Goal: Task Accomplishment & Management: Use online tool/utility

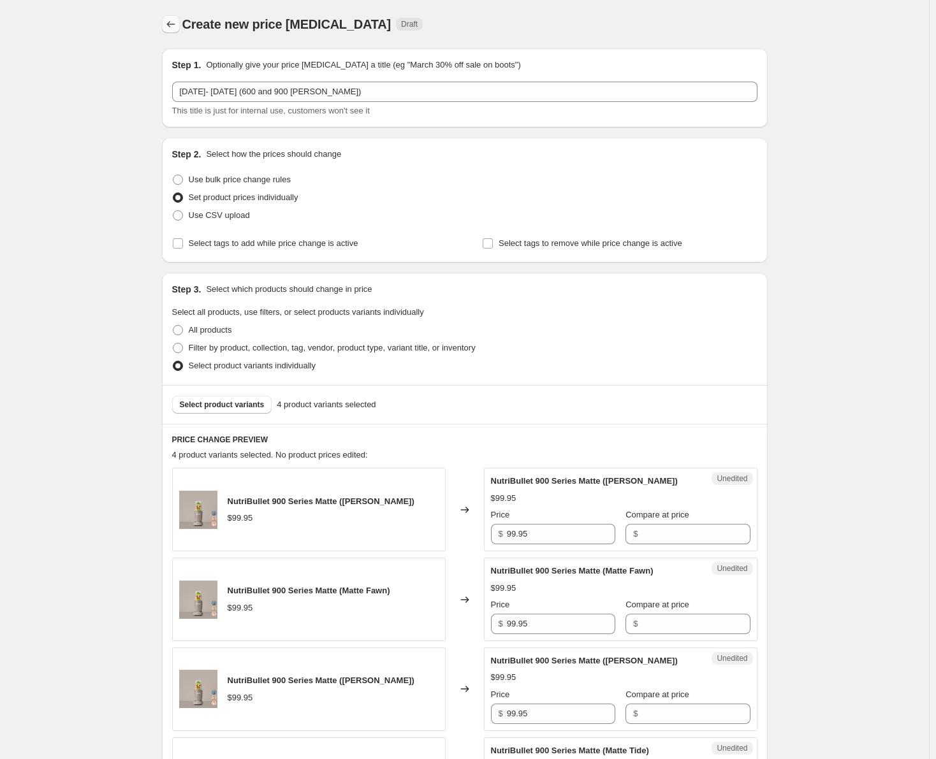
click at [177, 23] on icon "Price change jobs" at bounding box center [171, 24] width 13 height 13
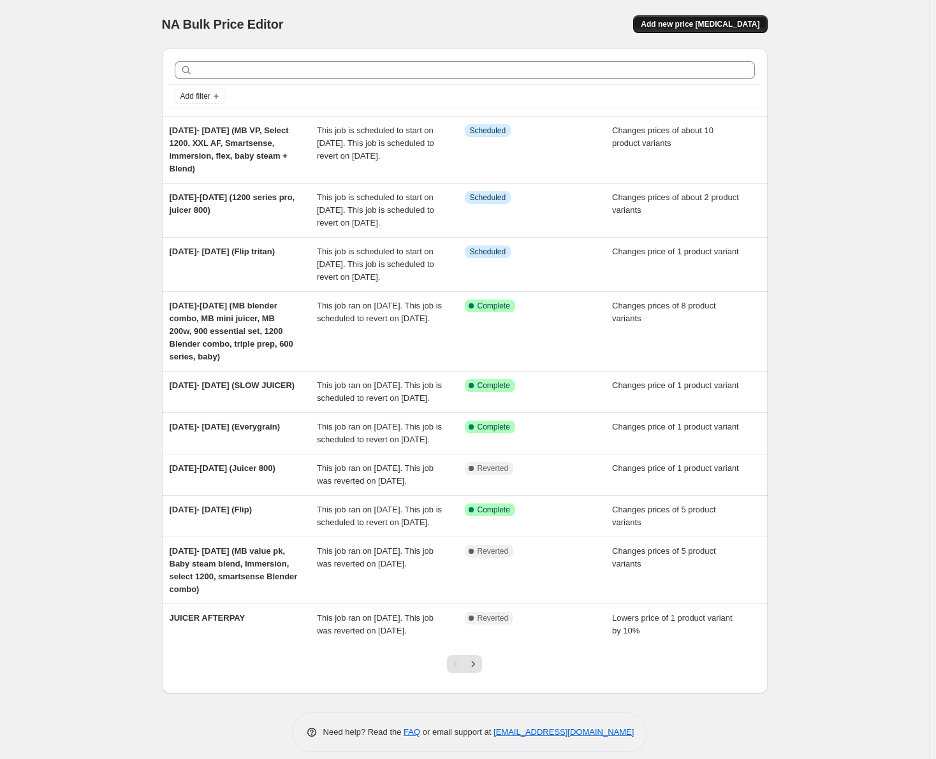
click at [694, 22] on span "Add new price [MEDICAL_DATA]" at bounding box center [700, 24] width 119 height 10
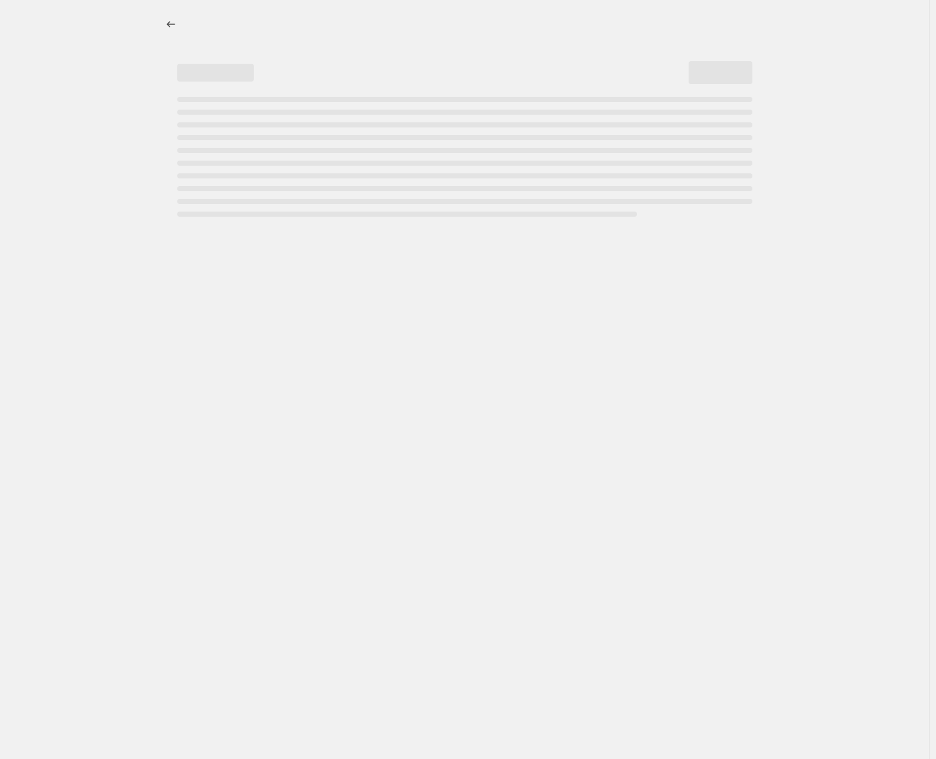
select select "percentage"
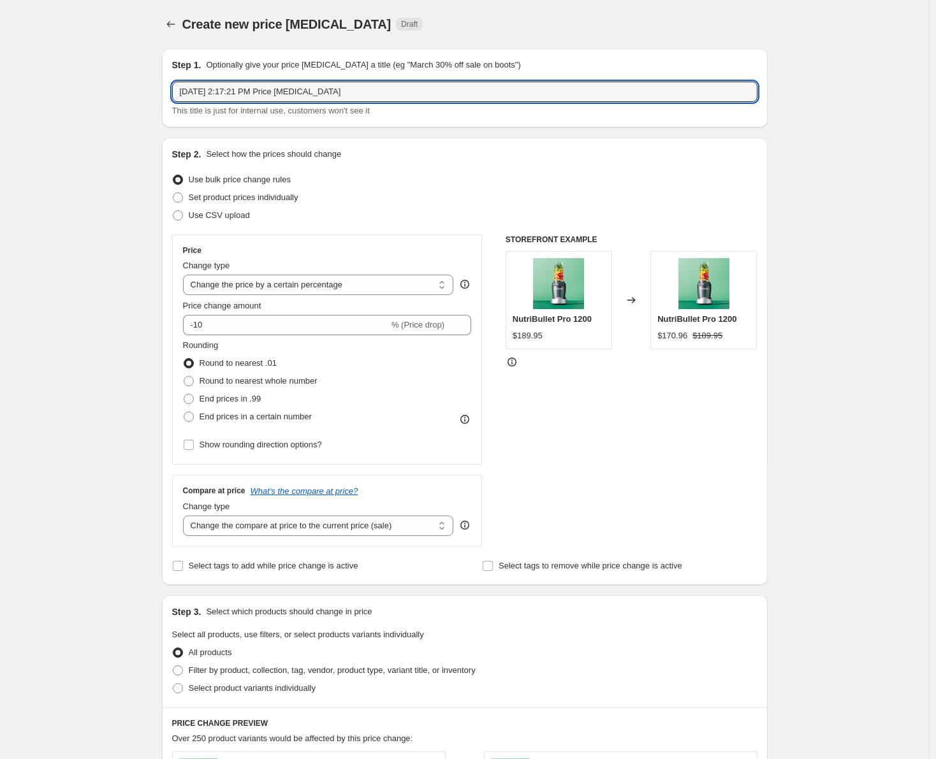
drag, startPoint x: 381, startPoint y: 99, endPoint x: 152, endPoint y: 85, distance: 229.4
click at [150, 85] on div "Create new price [MEDICAL_DATA]. This page is ready Create new price [MEDICAL_D…" at bounding box center [465, 637] width 636 height 1275
click at [234, 96] on input "SEP" at bounding box center [464, 92] width 585 height 20
type input "SEP 18-24 (matte 600 and 900)"
click at [261, 196] on span "Set product prices individually" at bounding box center [244, 198] width 110 height 10
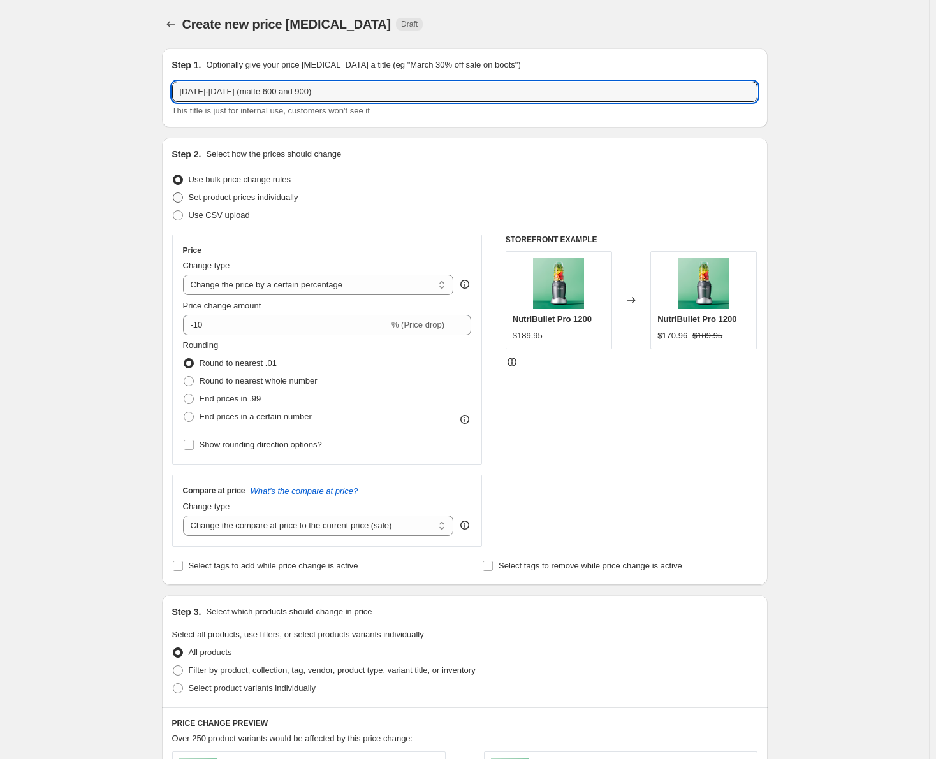
click at [173, 193] on input "Set product prices individually" at bounding box center [173, 193] width 1 height 1
radio input "true"
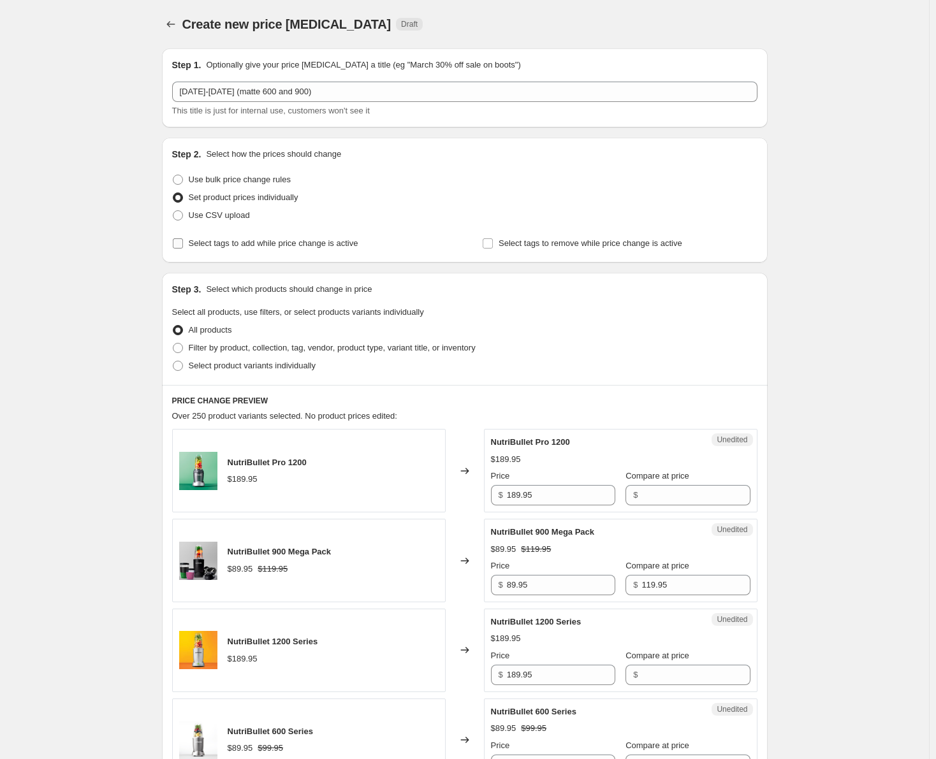
click at [183, 247] on input "Select tags to add while price change is active" at bounding box center [178, 243] width 10 height 10
checkbox input "true"
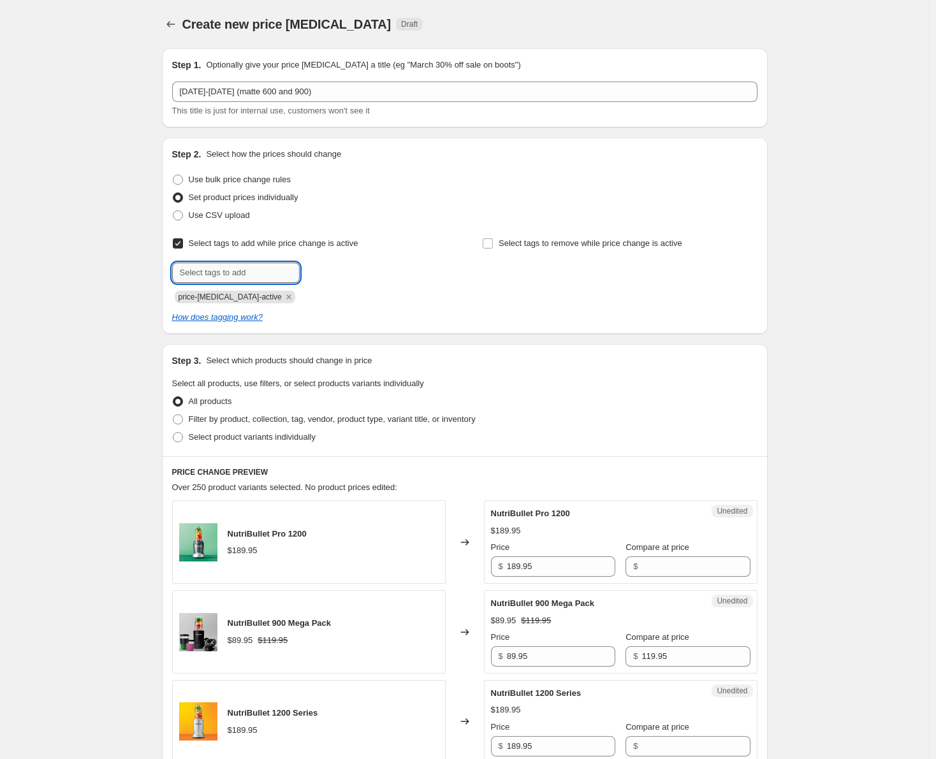
click at [244, 278] on input "text" at bounding box center [236, 273] width 128 height 20
type input "sale"
click at [328, 279] on button "Add sale" at bounding box center [326, 272] width 47 height 18
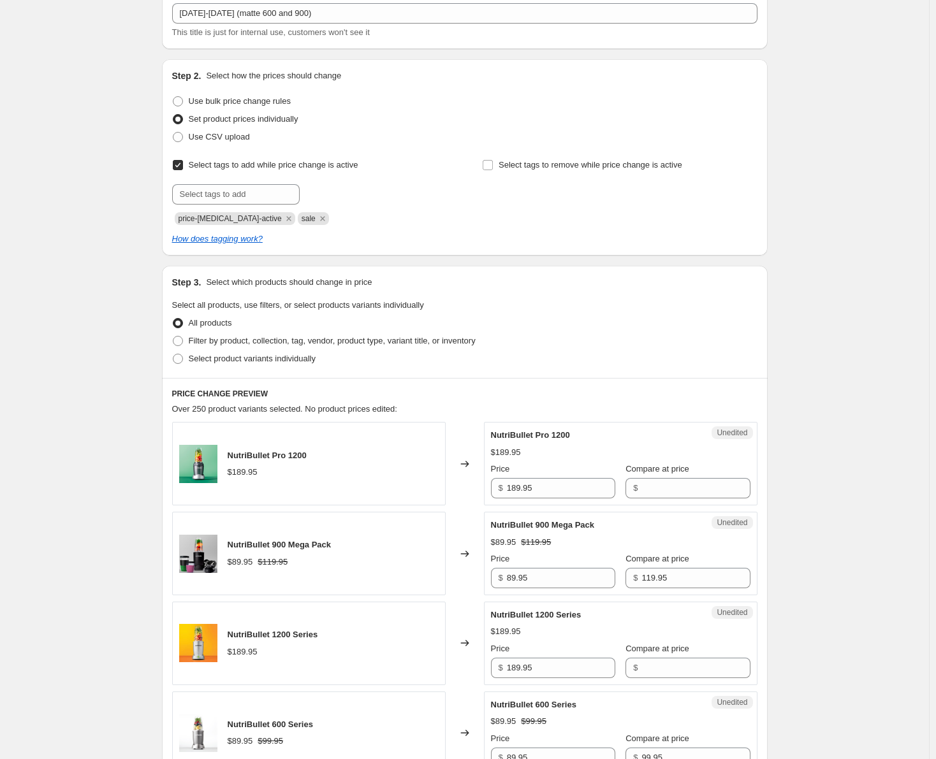
scroll to position [128, 0]
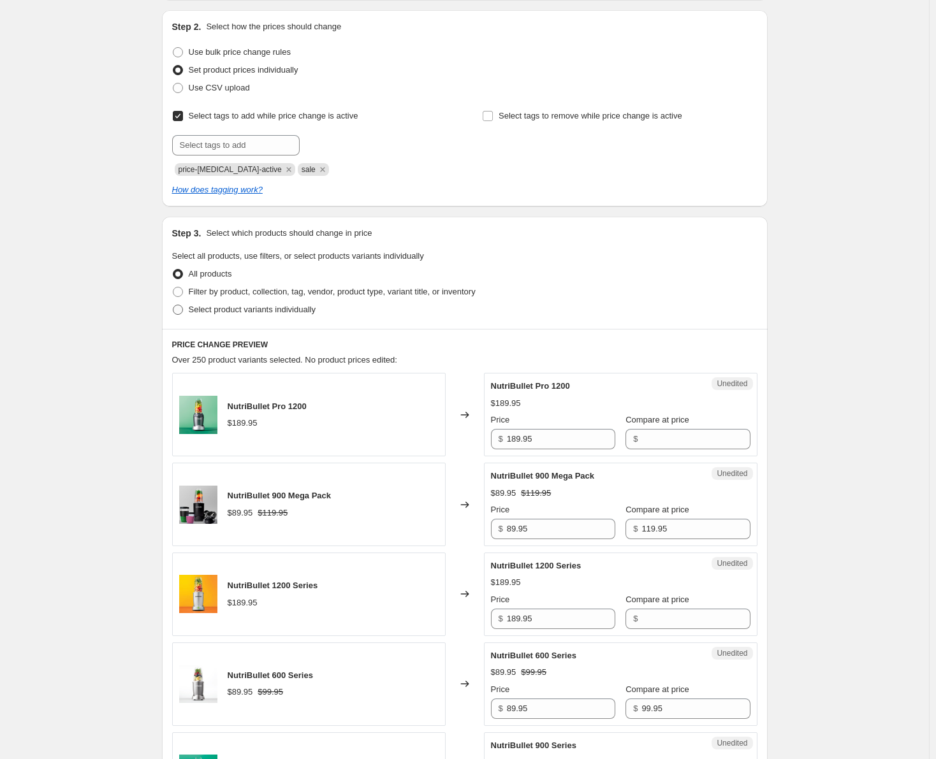
click at [180, 311] on span at bounding box center [178, 310] width 10 height 10
click at [173, 305] on input "Select product variants individually" at bounding box center [173, 305] width 1 height 1
radio input "true"
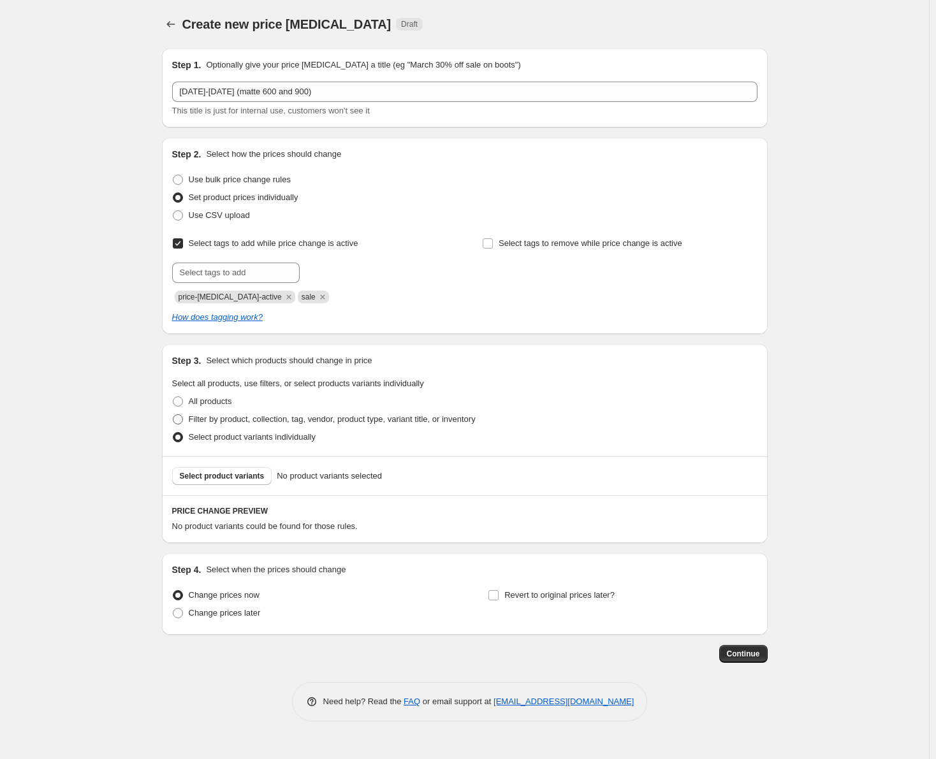
scroll to position [0, 0]
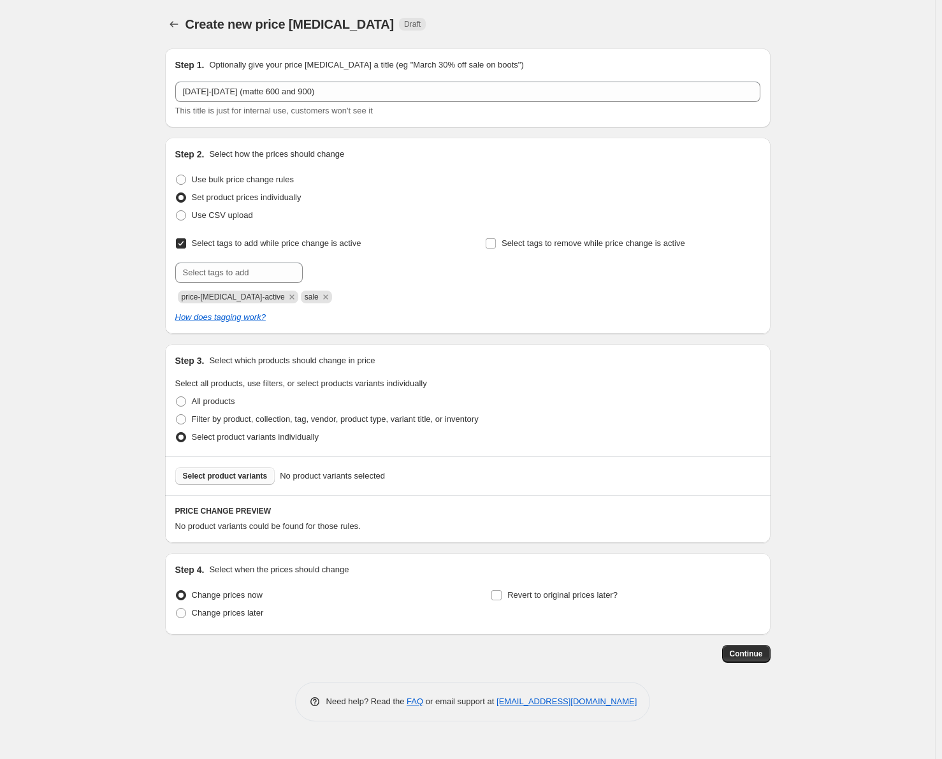
click at [221, 474] on span "Select product variants" at bounding box center [225, 476] width 85 height 10
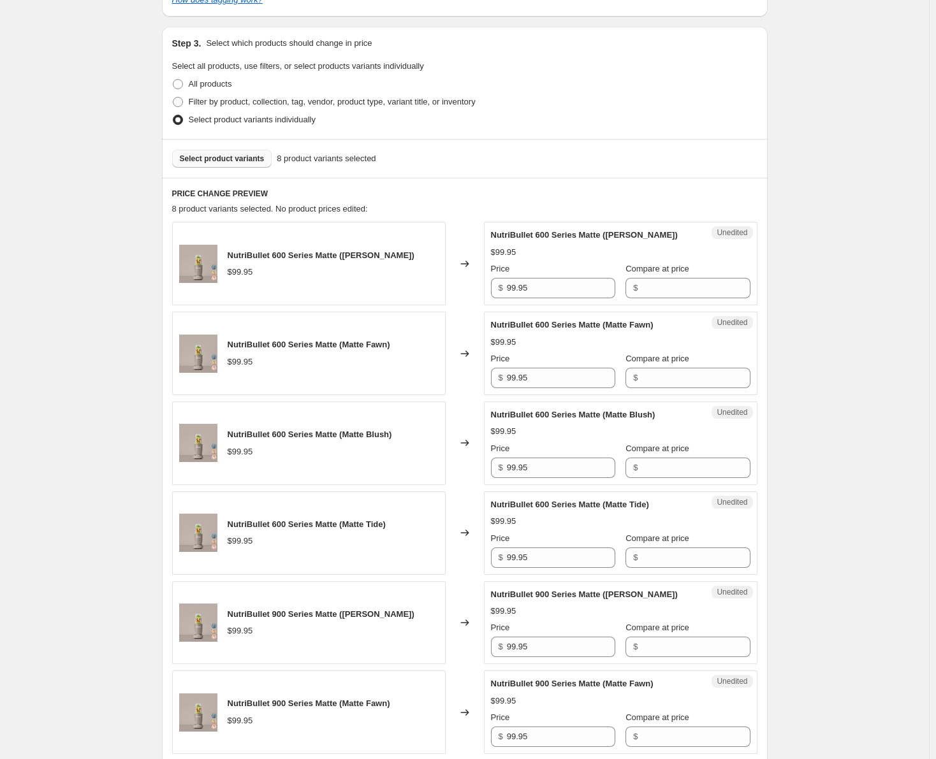
scroll to position [319, 0]
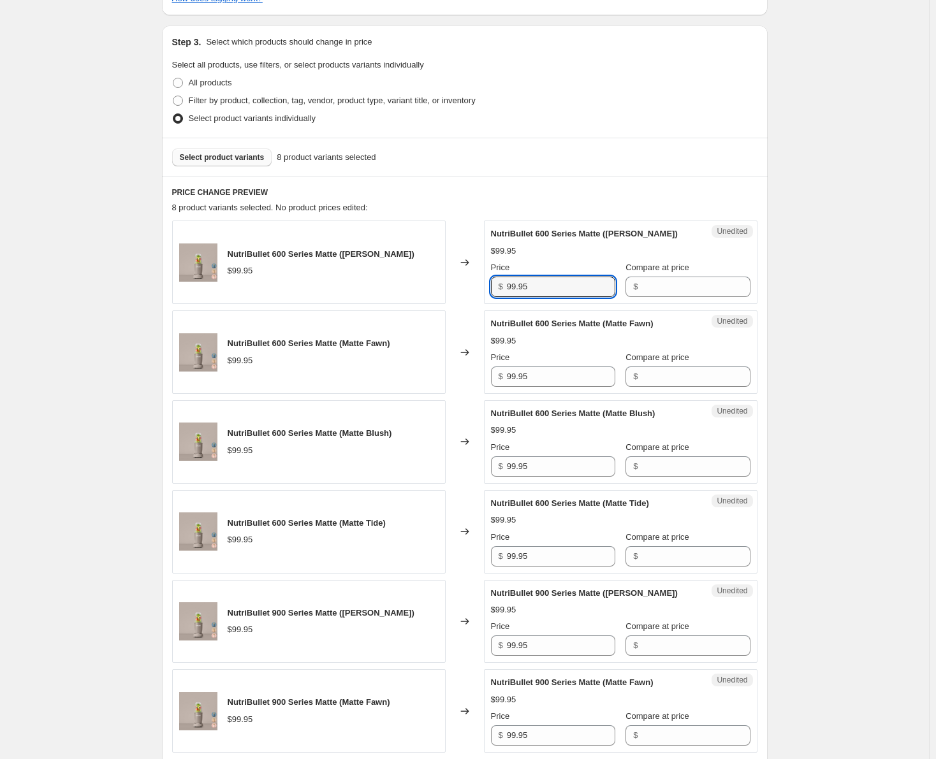
drag, startPoint x: 552, startPoint y: 291, endPoint x: 508, endPoint y: 293, distance: 44.0
click at [508, 293] on div "$ 99.95" at bounding box center [553, 287] width 124 height 20
click at [655, 289] on input "Compare at price" at bounding box center [695, 287] width 108 height 20
paste input "99.95"
type input "99.95"
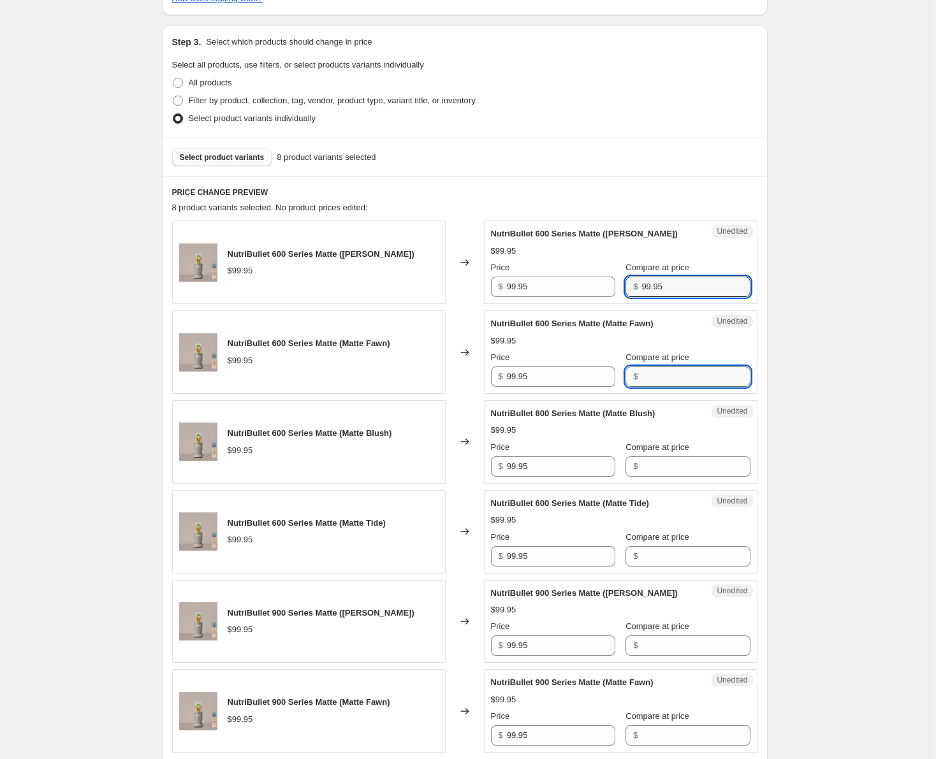
click at [641, 372] on input "Compare at price" at bounding box center [695, 377] width 108 height 20
paste input "99.95"
type input "99.95"
click at [646, 455] on div "Compare at price $" at bounding box center [688, 459] width 124 height 36
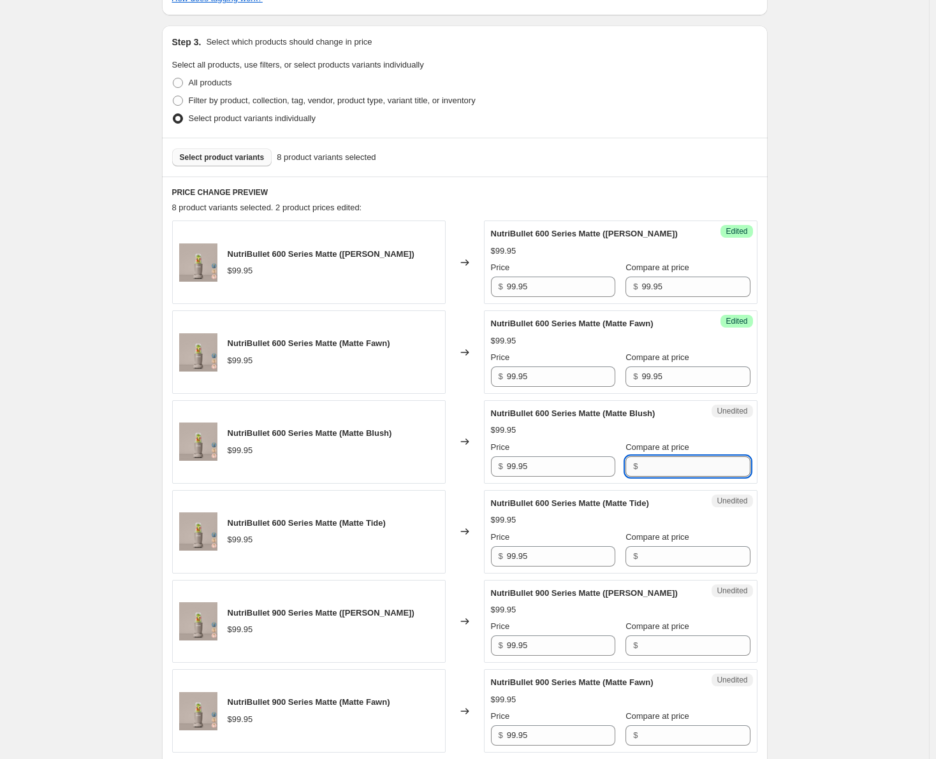
click at [643, 462] on input "Compare at price" at bounding box center [695, 467] width 108 height 20
paste input "99.95"
type input "99.95"
click at [650, 553] on input "Compare at price" at bounding box center [695, 556] width 108 height 20
paste input "99.95"
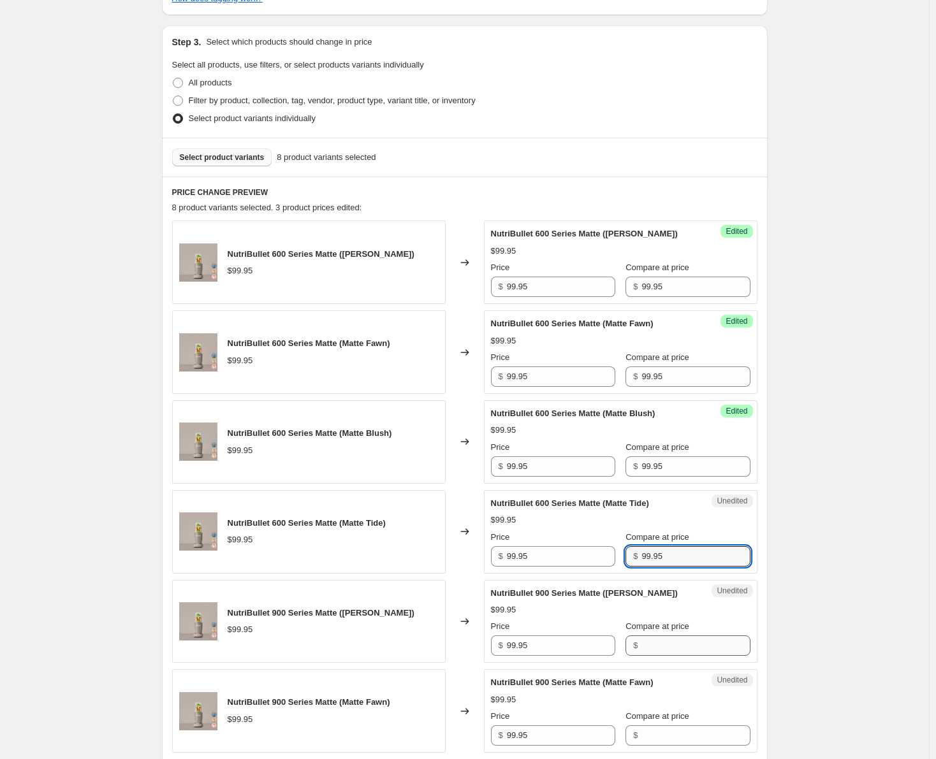
type input "99.95"
click at [656, 647] on input "Compare at price" at bounding box center [695, 646] width 108 height 20
paste input "99.95"
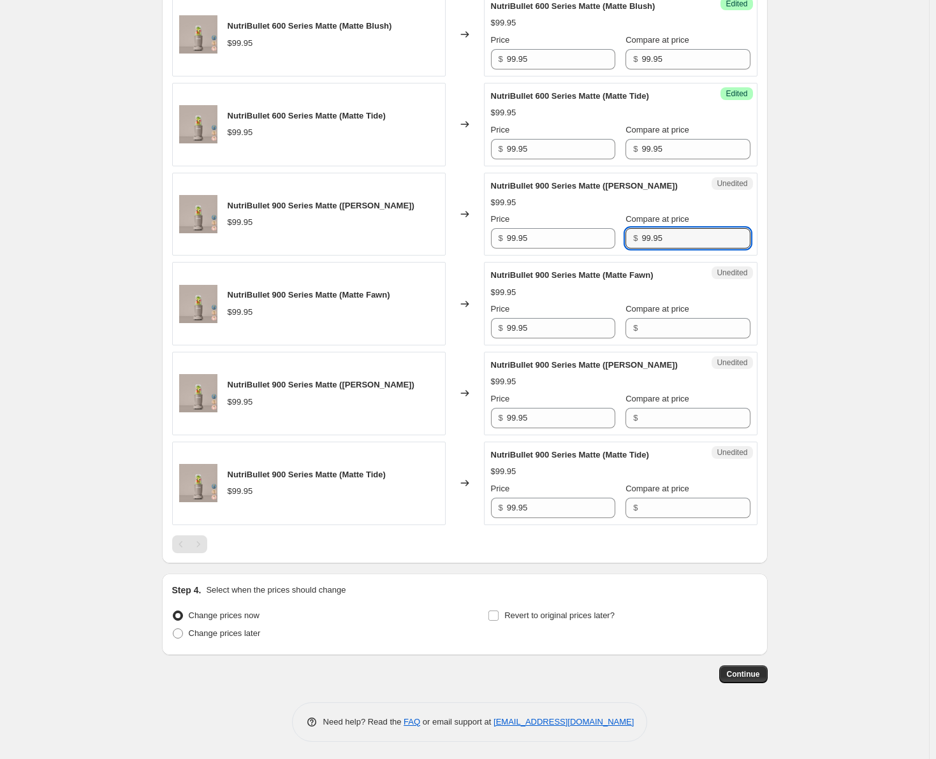
scroll to position [728, 0]
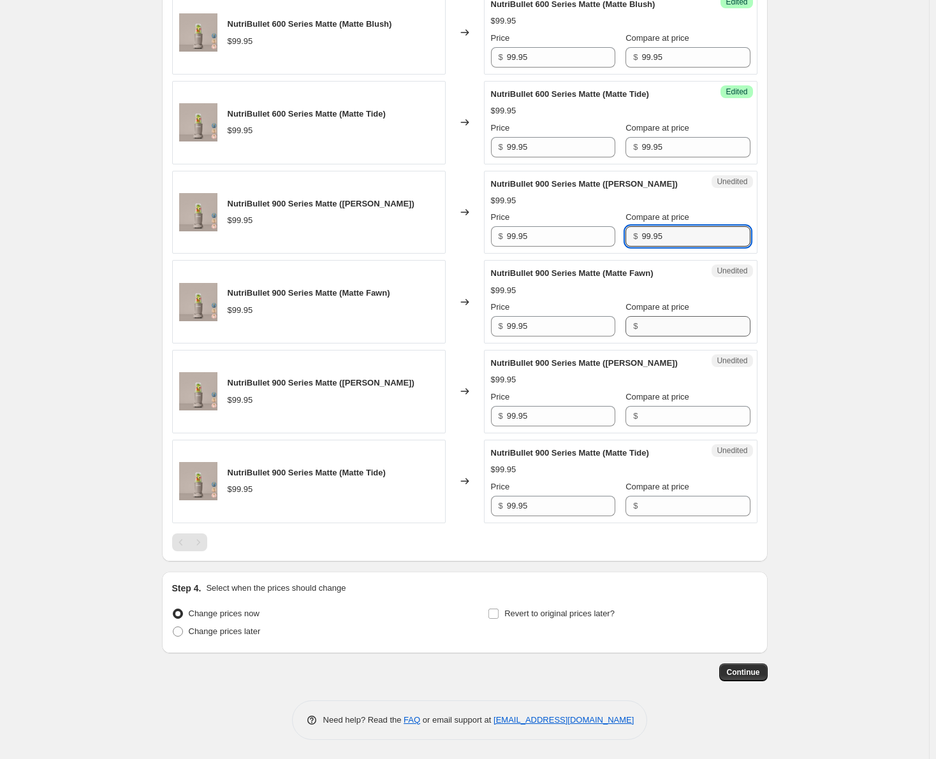
type input "99.95"
click at [648, 335] on input "Compare at price" at bounding box center [695, 326] width 108 height 20
paste input "99.95"
type input "99.95"
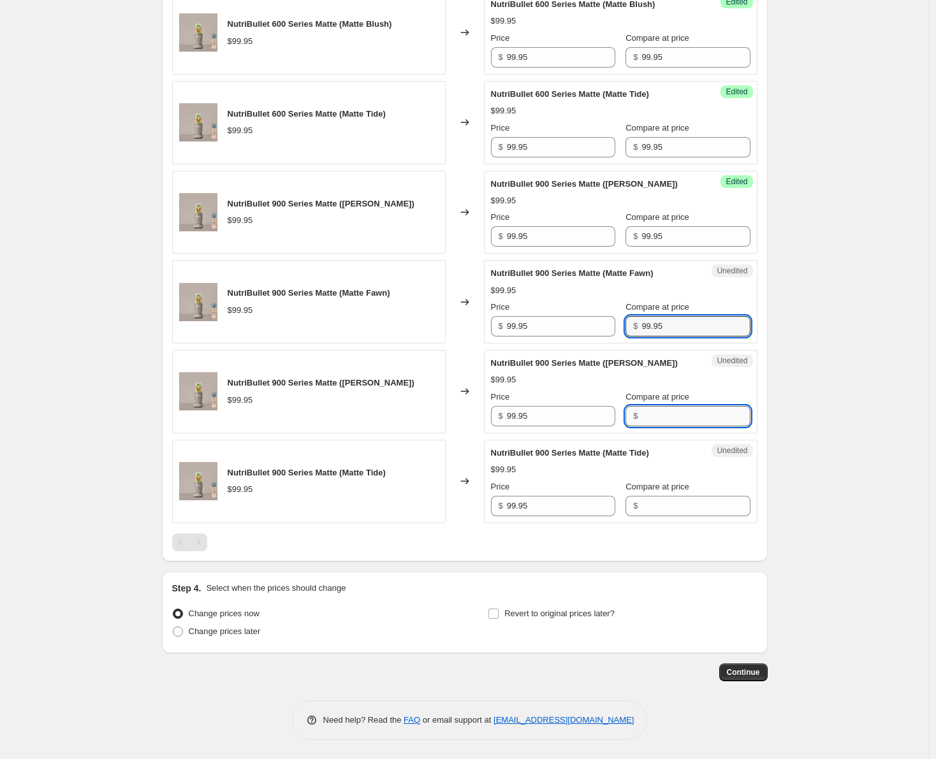
click at [659, 414] on input "Compare at price" at bounding box center [695, 416] width 108 height 20
paste input "99.95"
type input "99.95"
click at [643, 506] on input "Compare at price" at bounding box center [695, 506] width 108 height 20
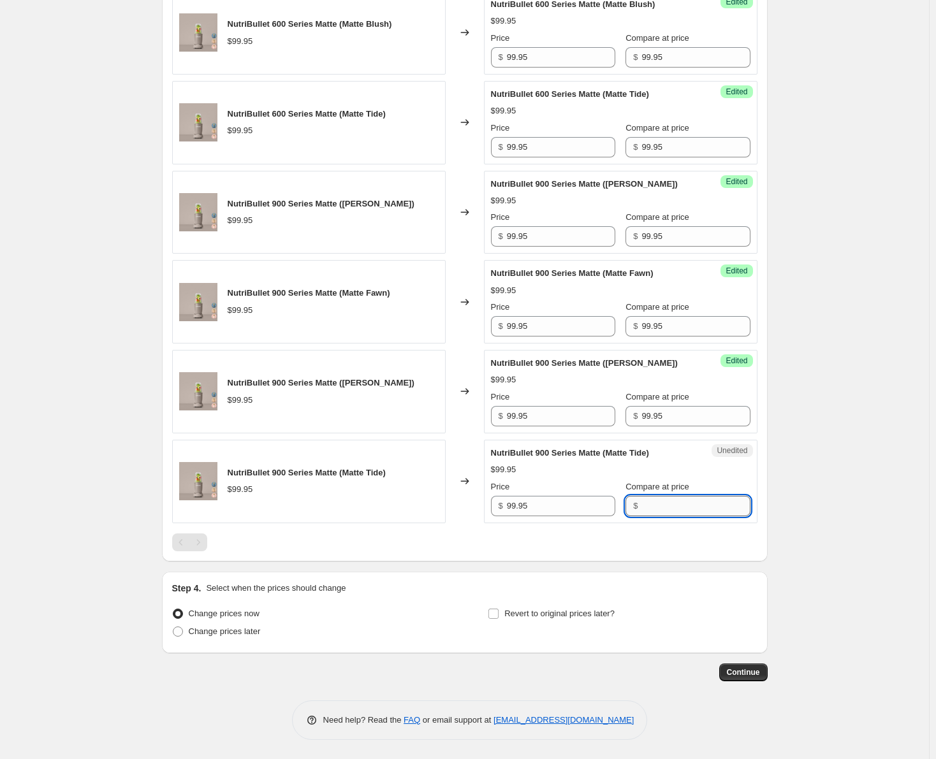
paste input "99.95"
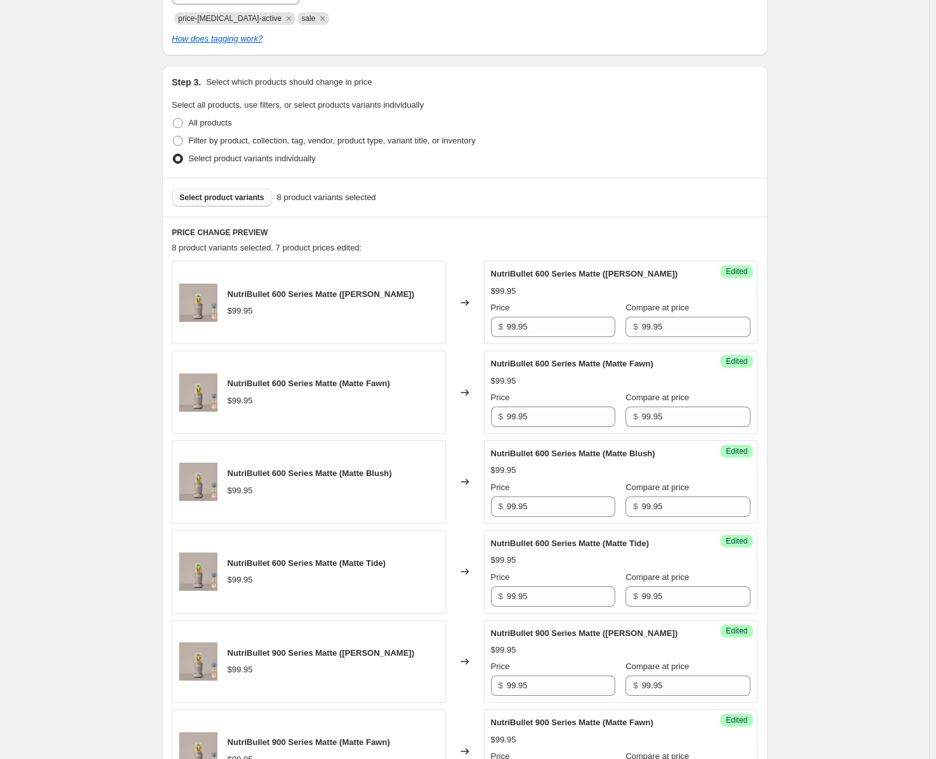
scroll to position [218, 0]
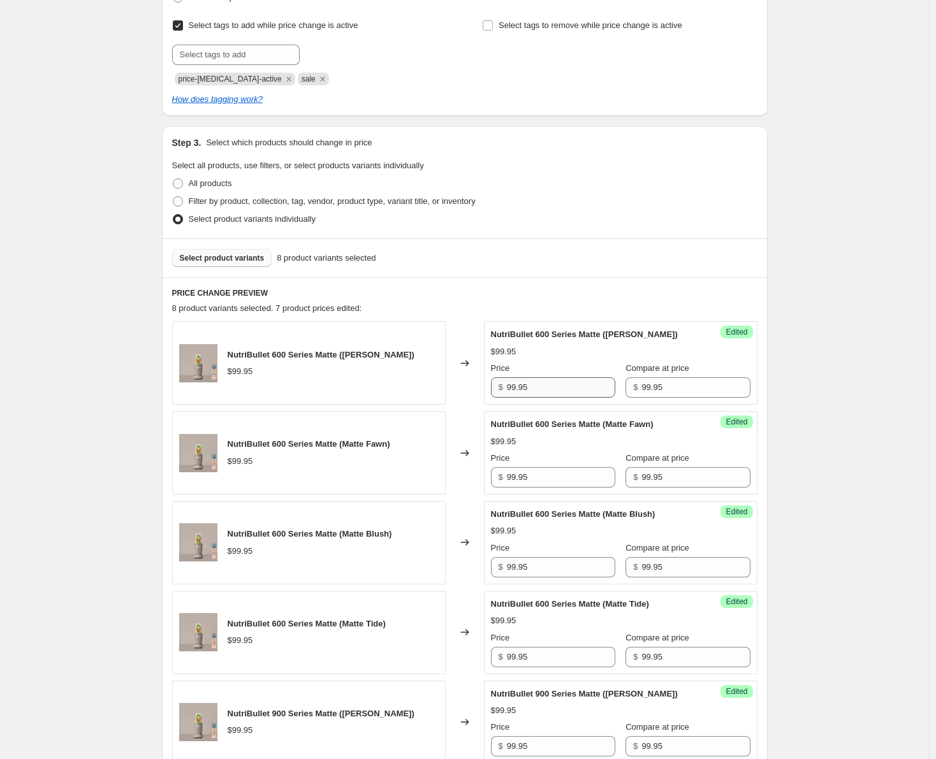
type input "99.95"
click at [513, 388] on input "99.95" at bounding box center [561, 387] width 108 height 20
drag, startPoint x: 535, startPoint y: 383, endPoint x: 504, endPoint y: 395, distance: 33.3
click at [504, 395] on div "$ 89.95" at bounding box center [553, 387] width 124 height 20
type input "89.95"
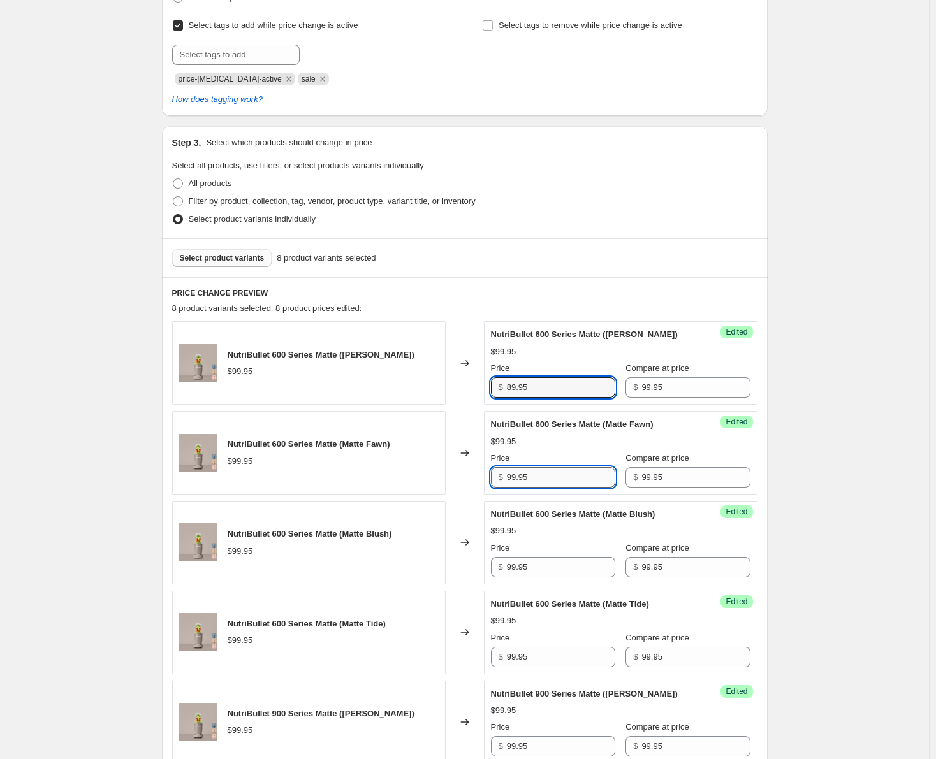
click at [550, 483] on input "99.95" at bounding box center [561, 477] width 108 height 20
click at [549, 483] on input "99.95" at bounding box center [561, 477] width 108 height 20
paste input "8"
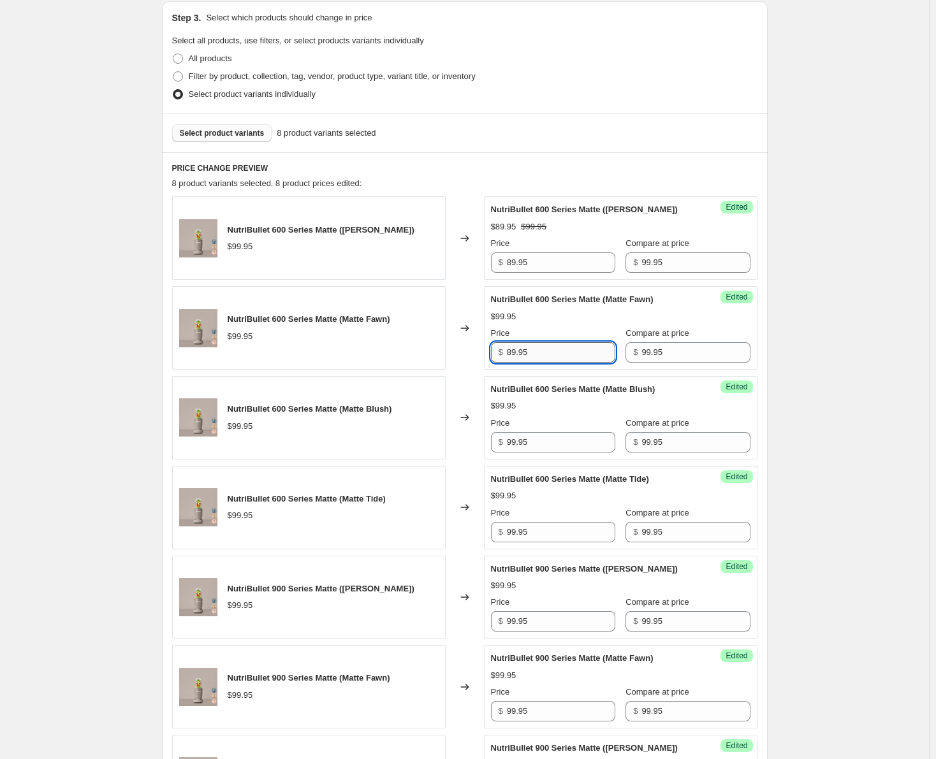
scroll to position [473, 0]
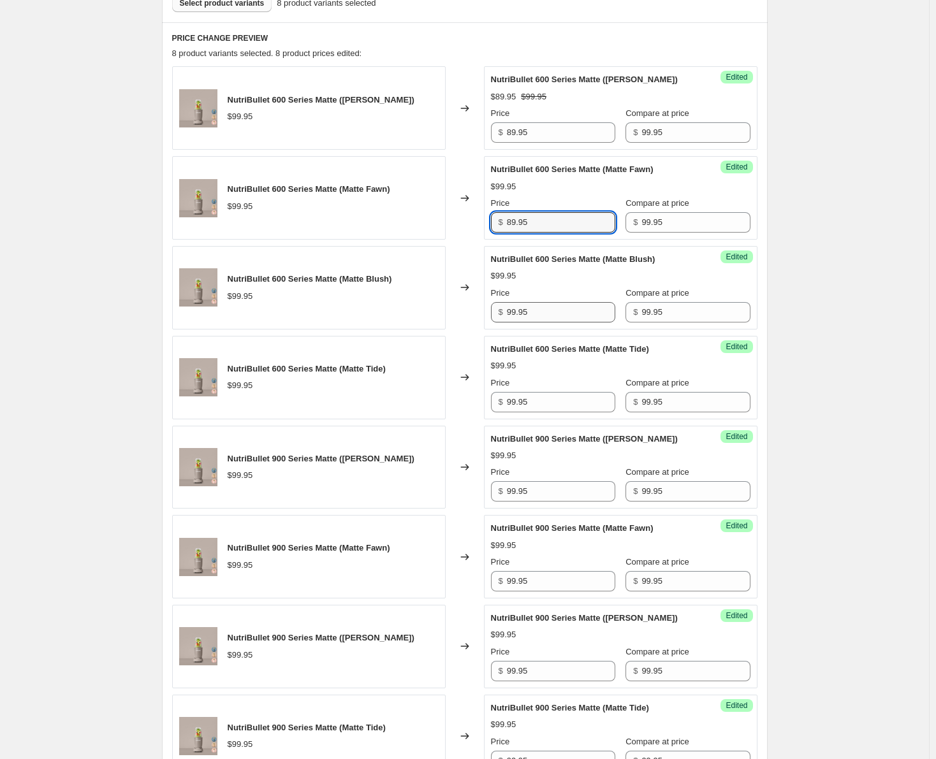
type input "89.95"
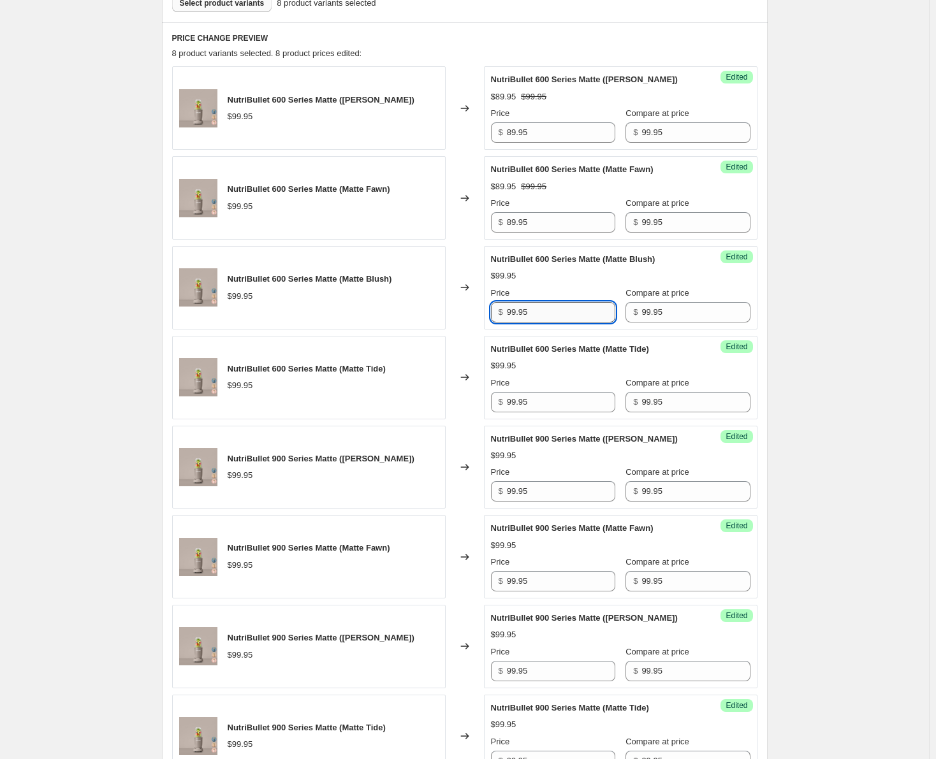
click at [544, 311] on input "99.95" at bounding box center [561, 312] width 108 height 20
paste input "8"
type input "89.95"
click at [554, 404] on input "99.95" at bounding box center [561, 402] width 108 height 20
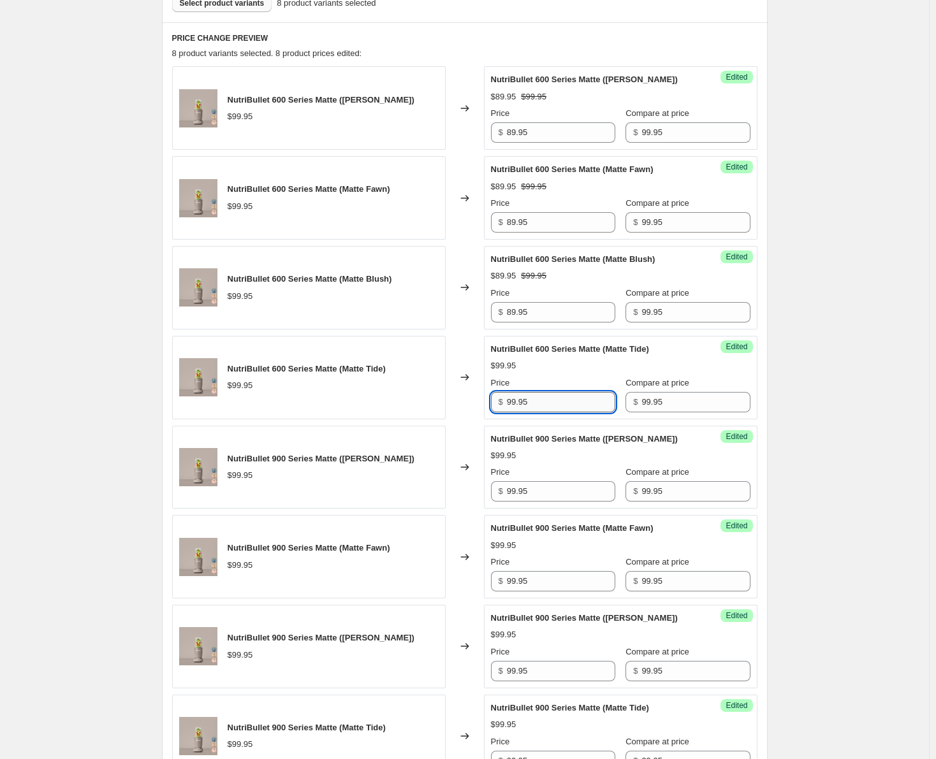
click at [554, 404] on input "99.95" at bounding box center [561, 402] width 108 height 20
paste input "8"
type input "89.95"
click at [541, 489] on input "99.95" at bounding box center [561, 491] width 108 height 20
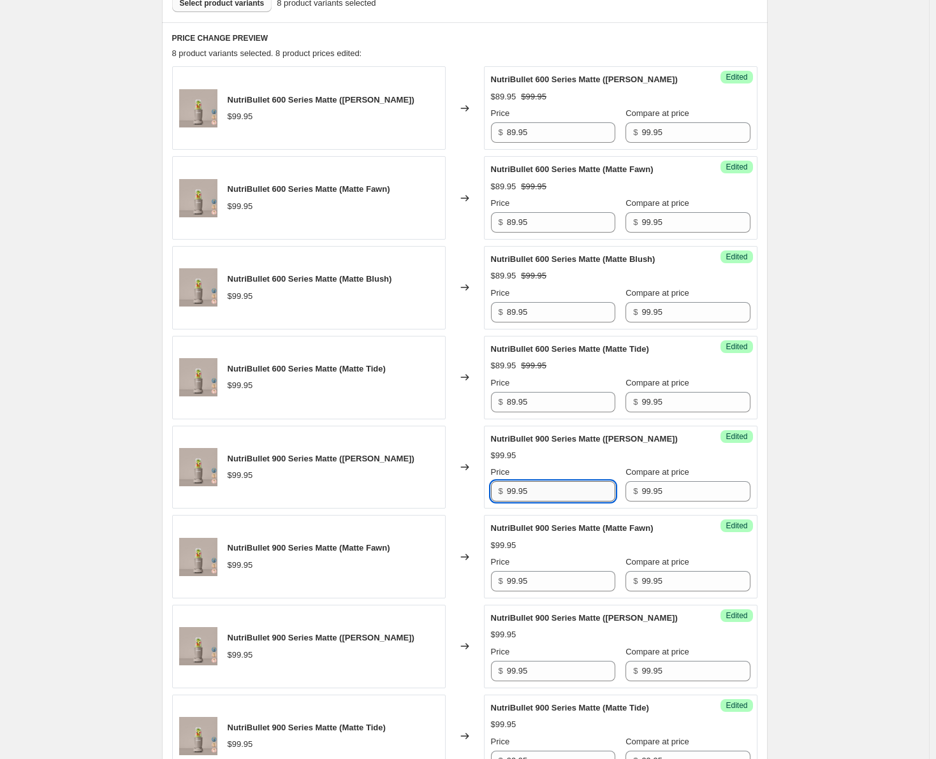
paste input "8"
type input "89.95"
click at [542, 581] on input "99.95" at bounding box center [561, 581] width 108 height 20
paste input "8"
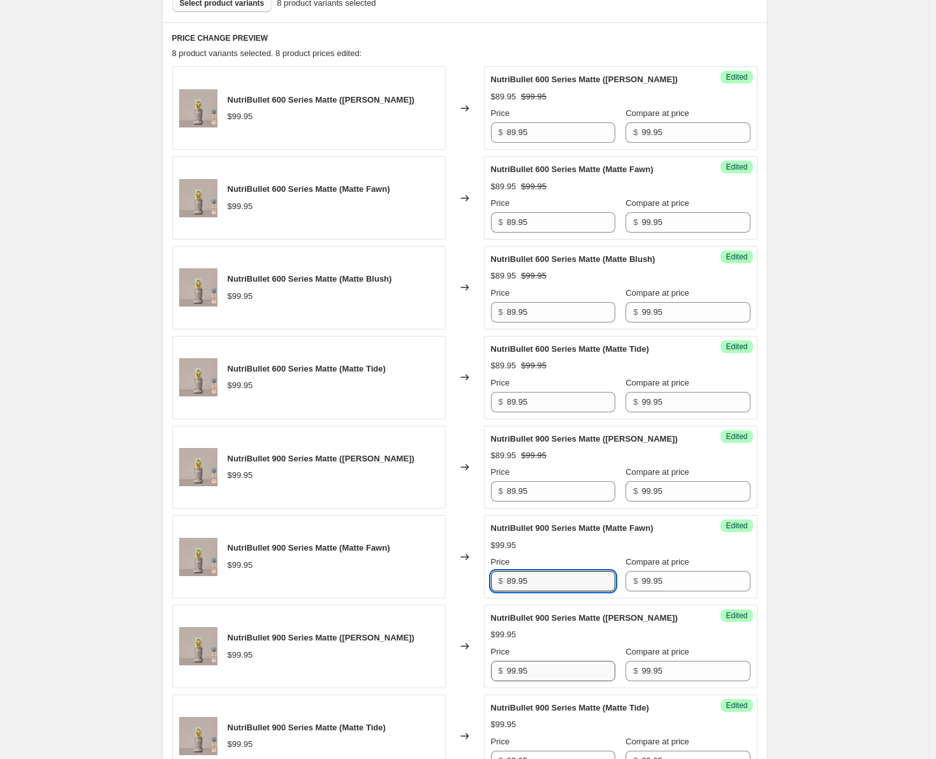
type input "89.95"
click at [540, 664] on input "99.95" at bounding box center [561, 671] width 108 height 20
paste input "8"
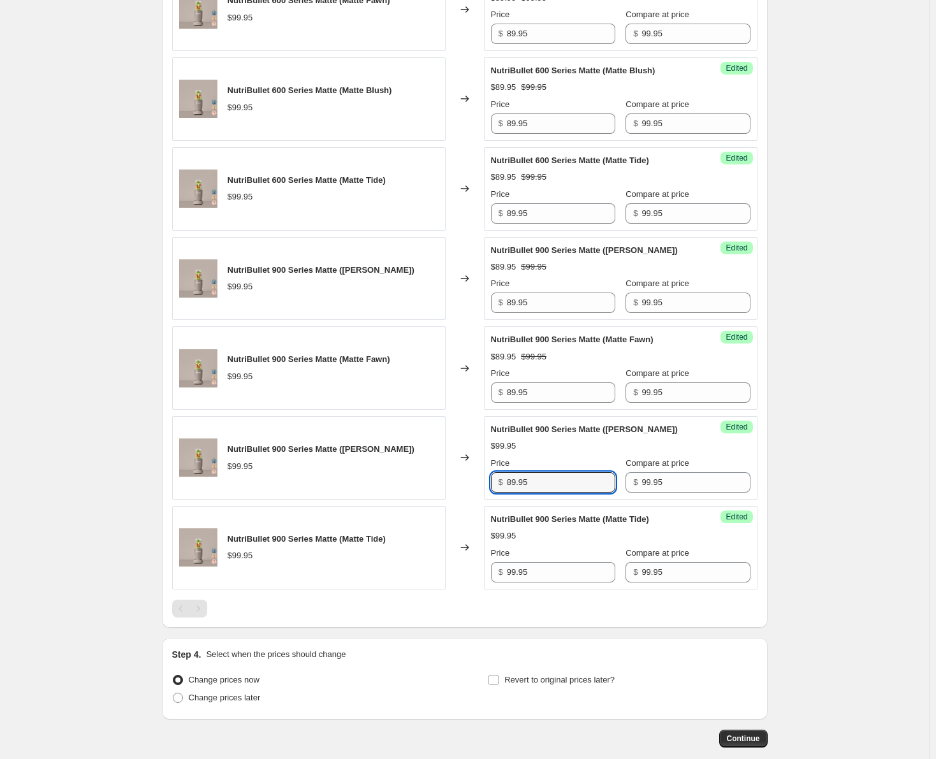
scroll to position [664, 0]
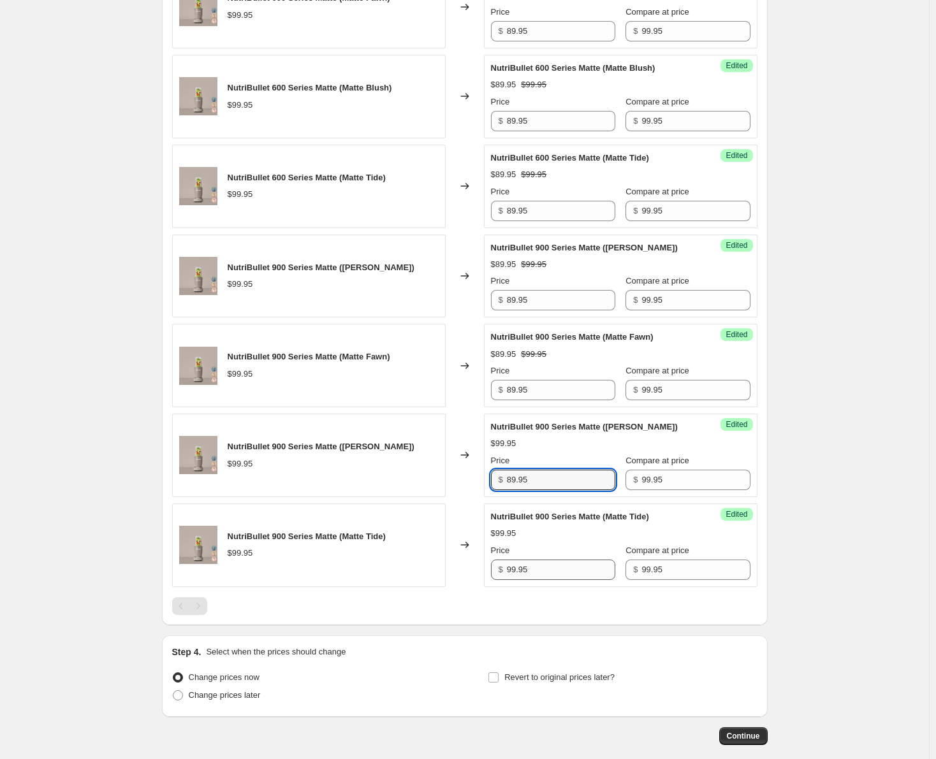
type input "89.95"
click at [545, 574] on input "99.95" at bounding box center [561, 570] width 108 height 20
paste input "8"
type input "89.95"
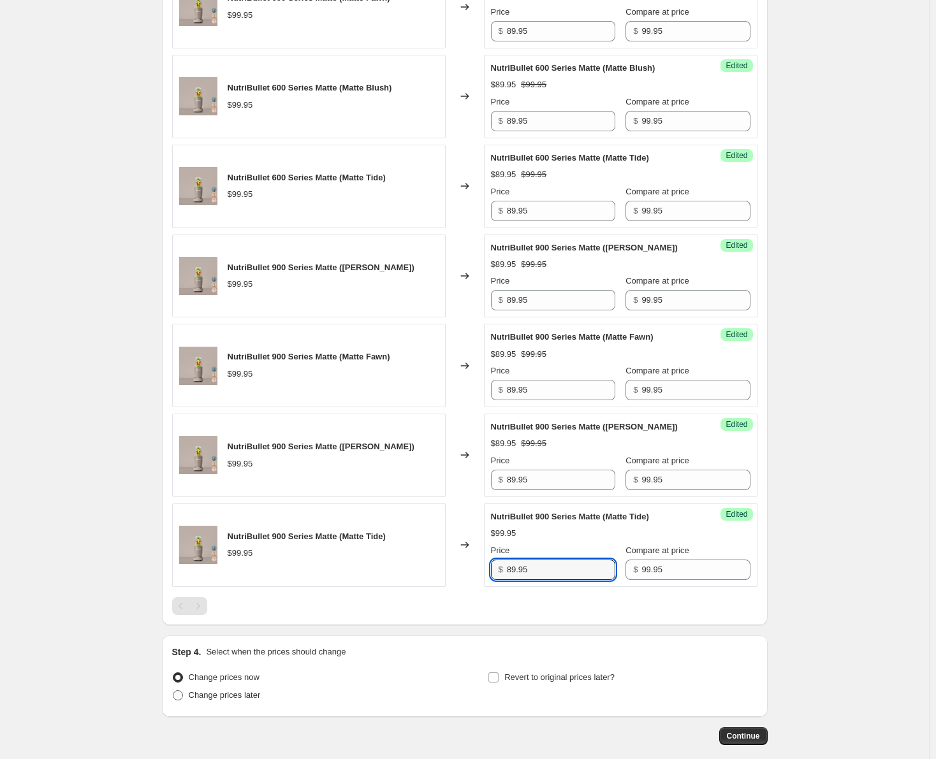
click at [183, 696] on span at bounding box center [178, 696] width 10 height 10
click at [173, 691] on input "Change prices later" at bounding box center [173, 691] width 1 height 1
radio input "true"
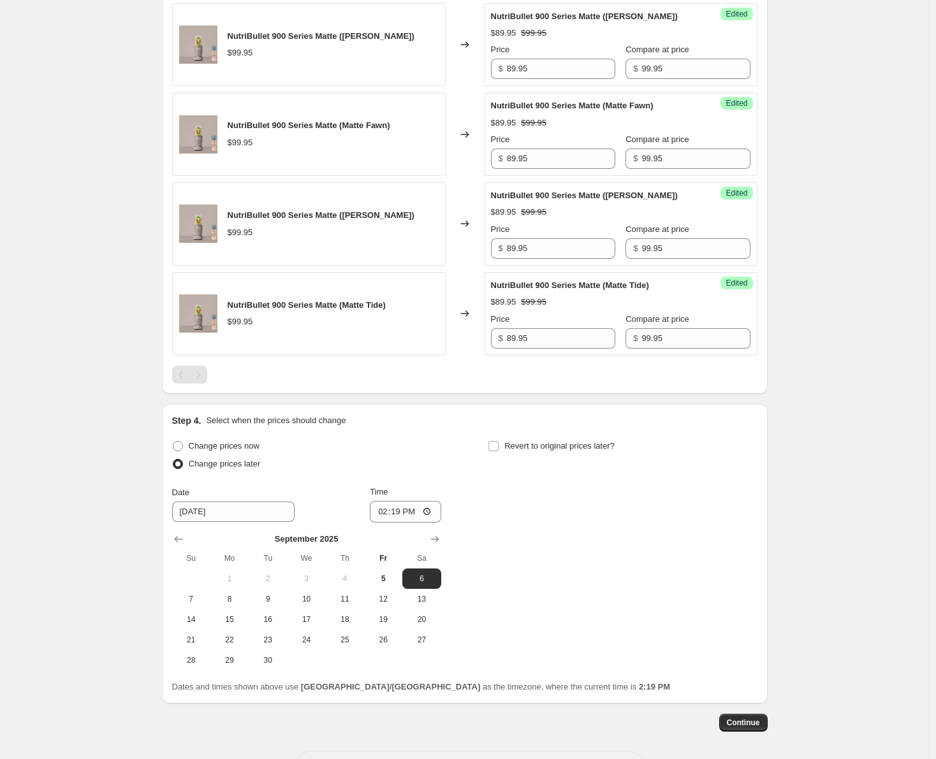
scroll to position [946, 0]
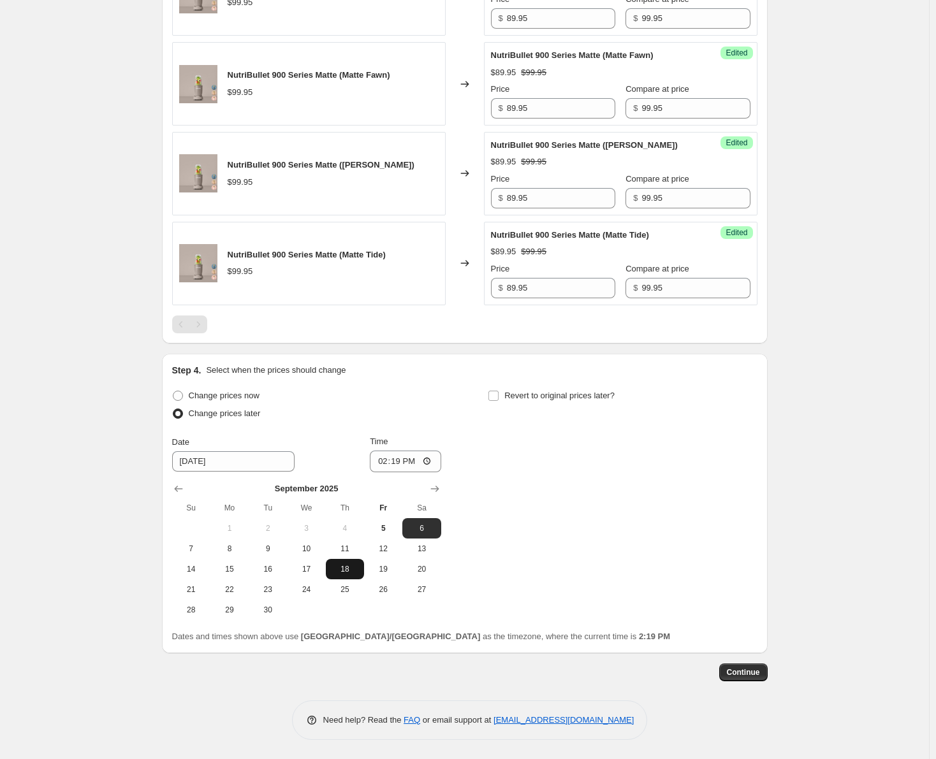
click at [347, 571] on span "18" at bounding box center [345, 569] width 28 height 10
type input "9/18/2025"
click at [389, 464] on input "14:19" at bounding box center [405, 462] width 71 height 22
type input "18:19"
click at [386, 462] on input "Time" at bounding box center [405, 462] width 71 height 22
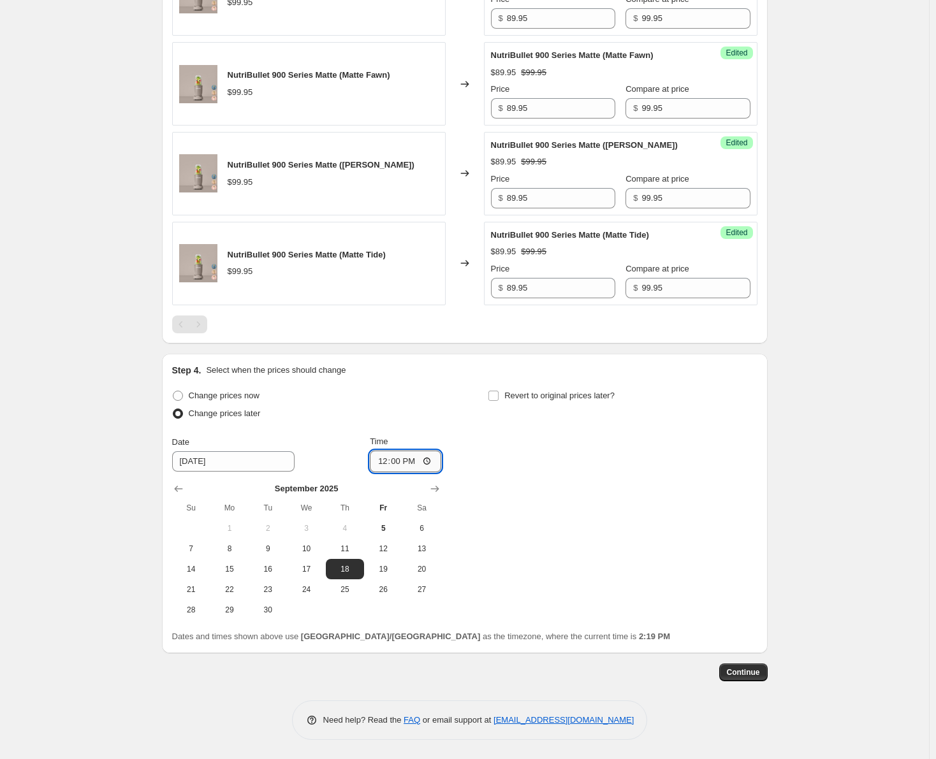
type input "00:00"
click at [493, 395] on input "Revert to original prices later?" at bounding box center [493, 396] width 10 height 10
checkbox input "true"
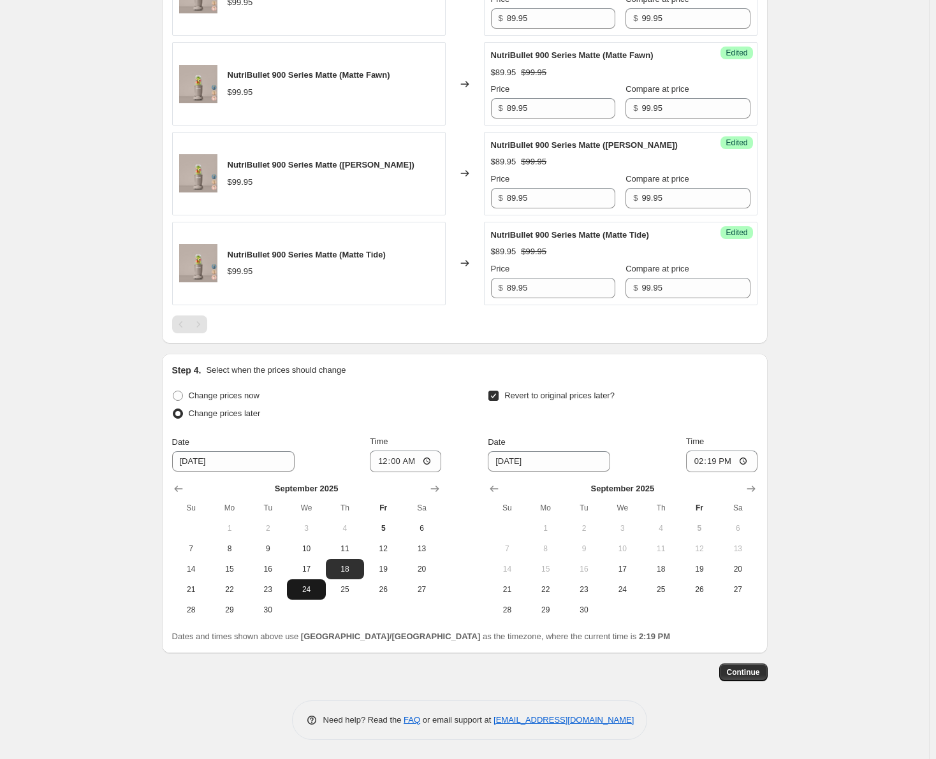
click at [316, 588] on span "24" at bounding box center [306, 590] width 28 height 10
type input "9/24/2025"
click at [705, 462] on input "14:19" at bounding box center [721, 462] width 71 height 22
type input "23:59"
click at [646, 416] on div "Revert to original prices later?" at bounding box center [622, 406] width 269 height 38
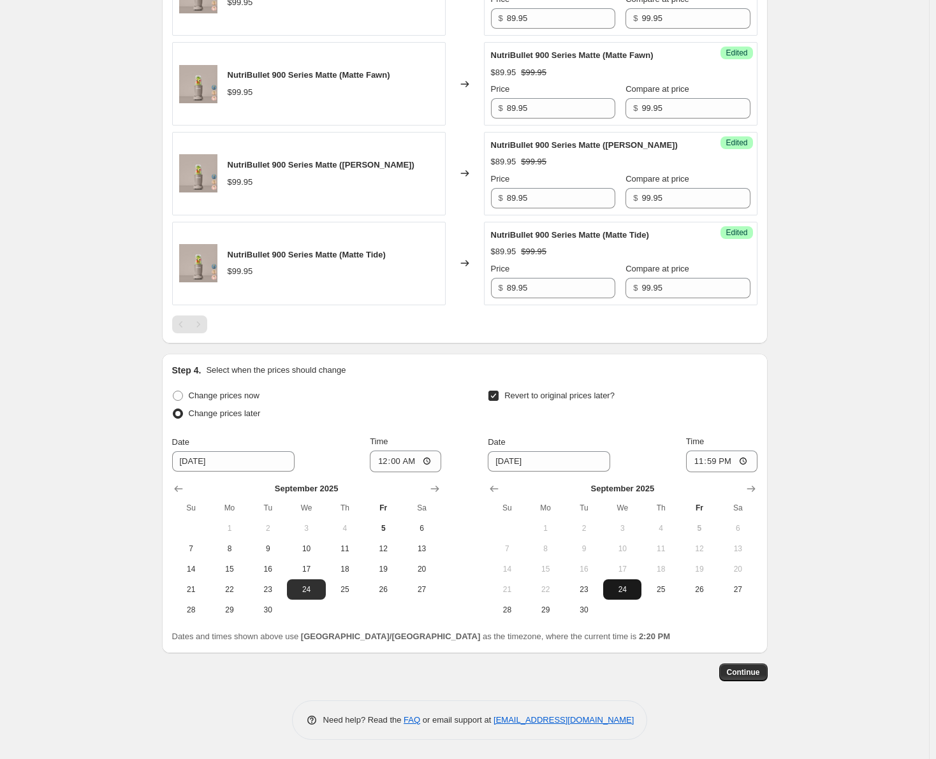
click at [625, 587] on span "24" at bounding box center [622, 590] width 28 height 10
type input "9/24/2025"
click at [351, 571] on span "18" at bounding box center [345, 569] width 28 height 10
type input "9/18/2025"
click at [747, 670] on span "Continue" at bounding box center [743, 673] width 33 height 10
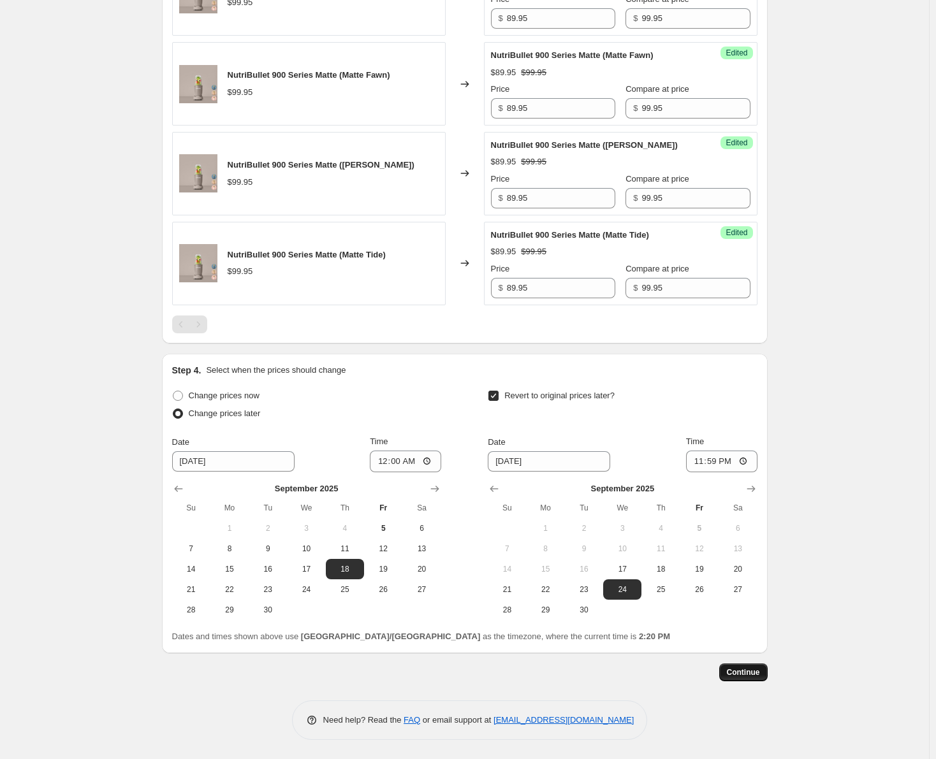
scroll to position [0, 0]
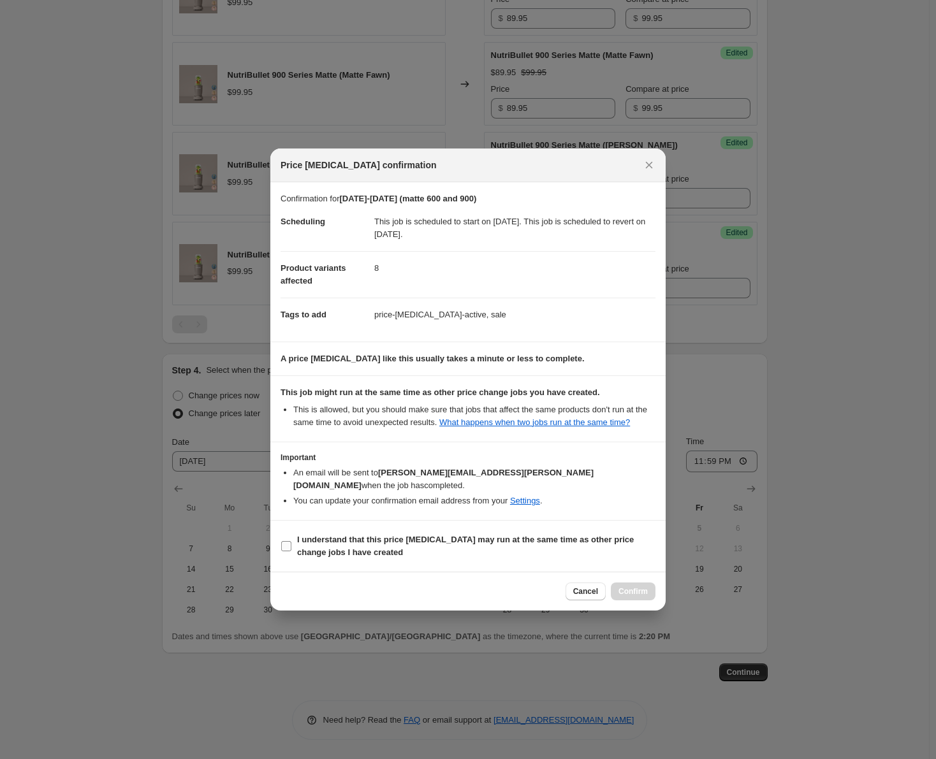
click at [284, 541] on input "I understand that this price change job may run at the same time as other price…" at bounding box center [286, 546] width 10 height 10
checkbox input "true"
click at [639, 587] on span "Confirm" at bounding box center [632, 592] width 29 height 10
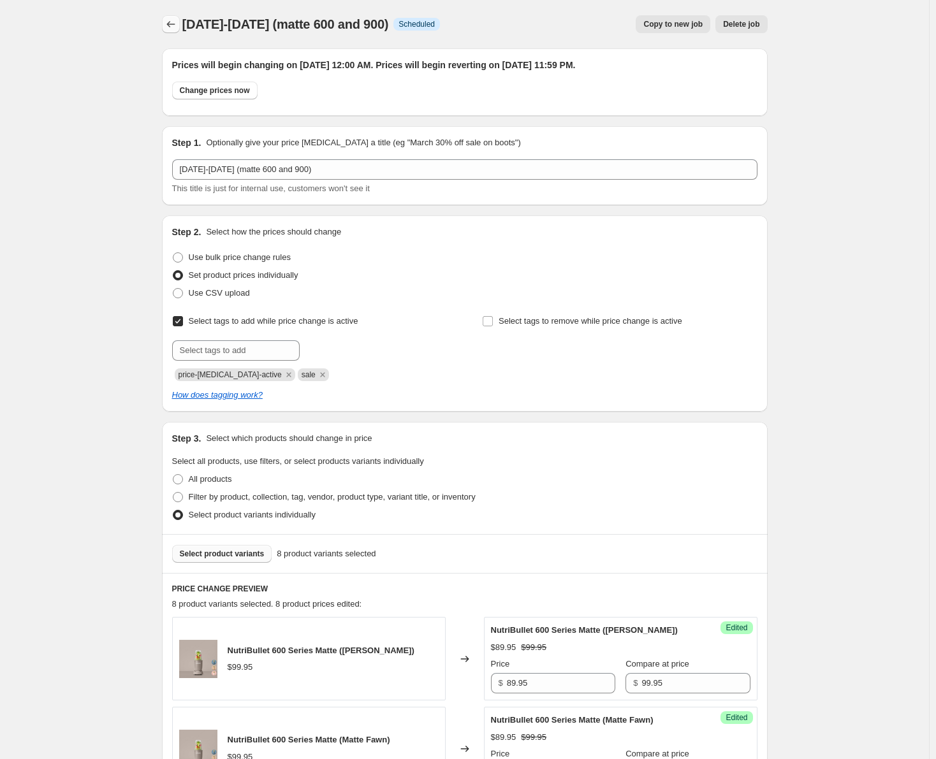
click at [179, 17] on button "Price change jobs" at bounding box center [171, 24] width 18 height 18
